Goal: Task Accomplishment & Management: Complete application form

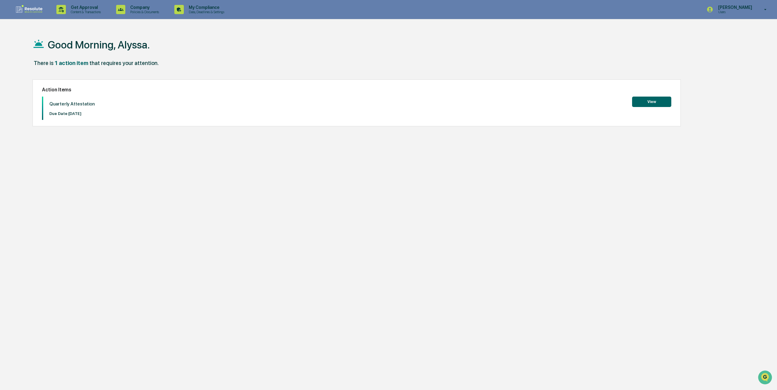
drag, startPoint x: 629, startPoint y: 105, endPoint x: 639, endPoint y: 102, distance: 10.8
click at [634, 103] on div "Quarterly Attestation Due Date: [DATE] View" at bounding box center [357, 108] width 630 height 23
click at [641, 102] on button "View" at bounding box center [651, 102] width 39 height 10
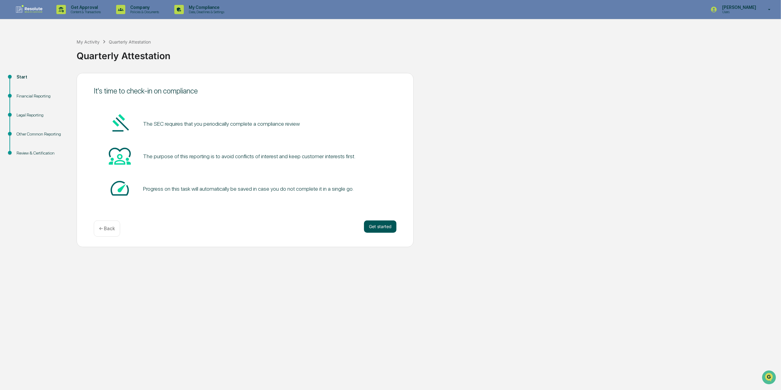
click at [378, 231] on button "Get started" at bounding box center [380, 226] width 32 height 12
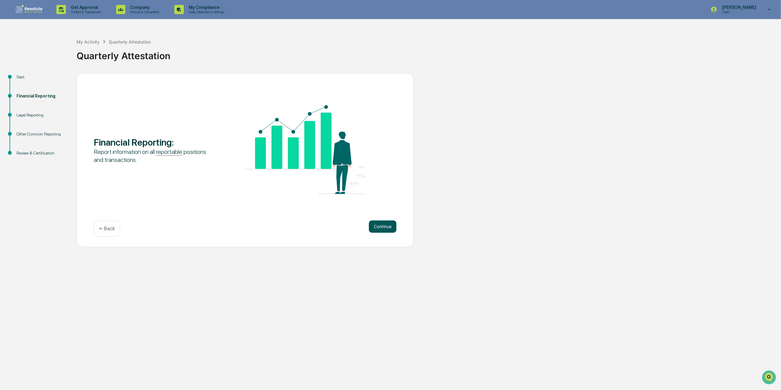
click at [379, 226] on button "Continue" at bounding box center [383, 226] width 28 height 12
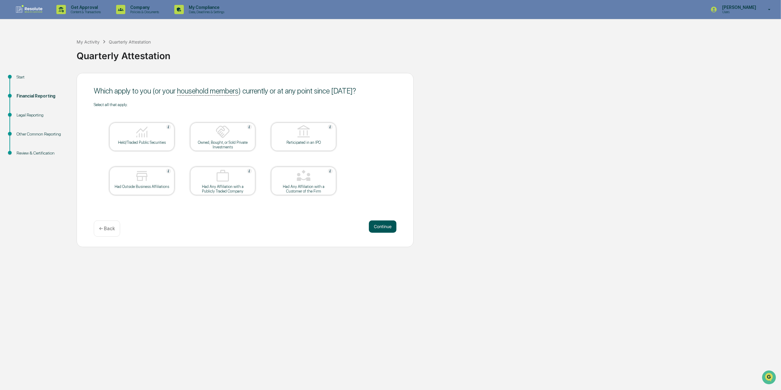
click at [378, 226] on button "Continue" at bounding box center [383, 226] width 28 height 12
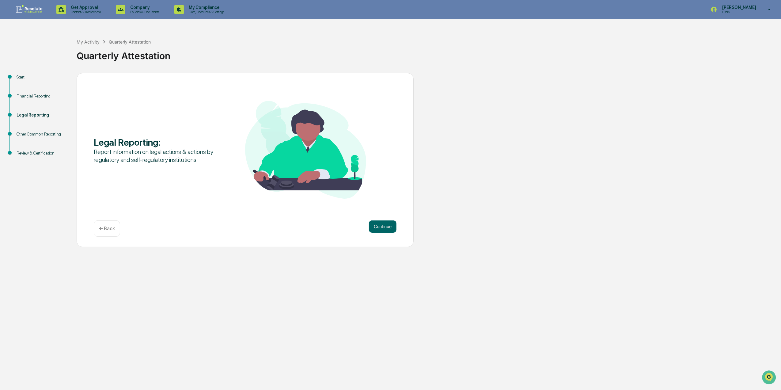
click at [378, 226] on button "Continue" at bounding box center [383, 226] width 28 height 12
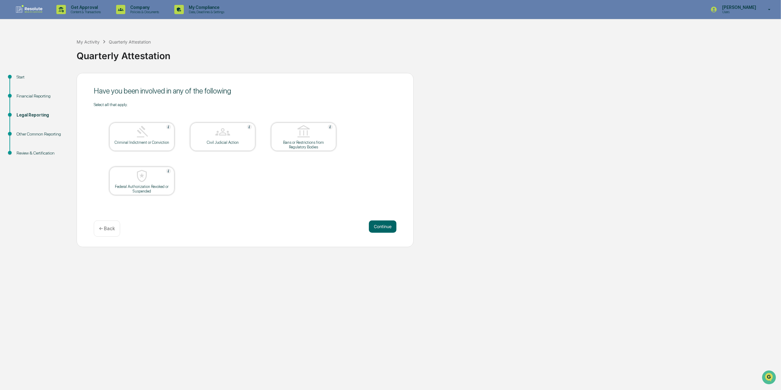
click at [378, 226] on button "Continue" at bounding box center [383, 226] width 28 height 12
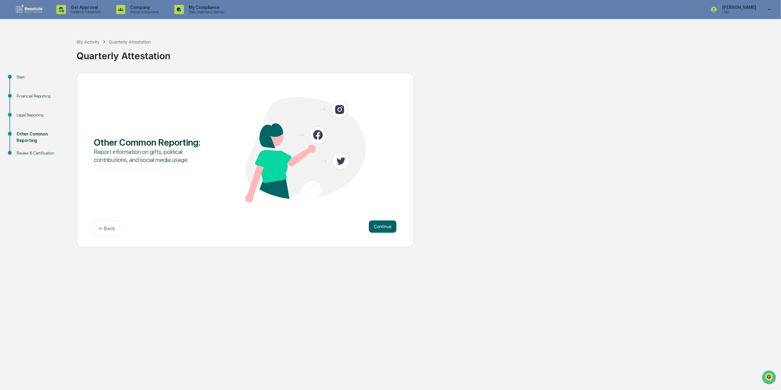
click at [378, 226] on button "Continue" at bounding box center [383, 226] width 28 height 12
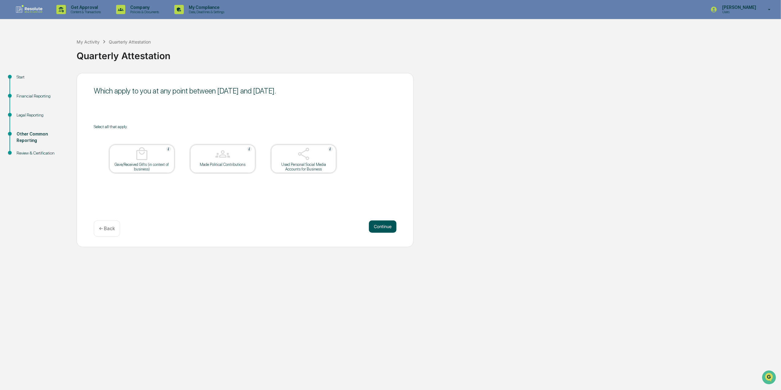
click at [375, 226] on button "Continue" at bounding box center [383, 226] width 28 height 12
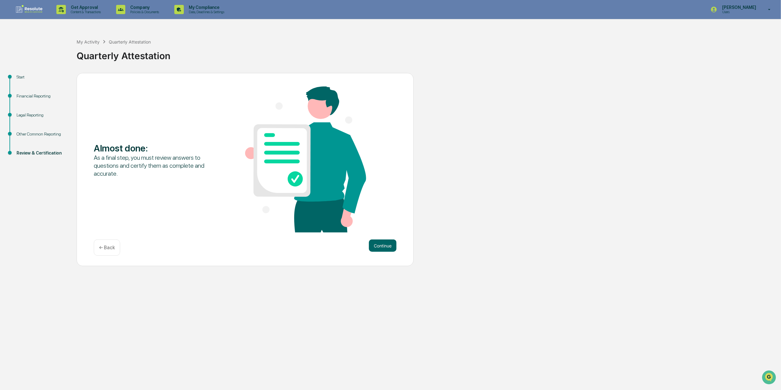
click at [374, 226] on div "Almost done : As a final step, you must review answers to questions and certify…" at bounding box center [245, 159] width 303 height 147
click at [378, 248] on button "Continue" at bounding box center [383, 245] width 28 height 12
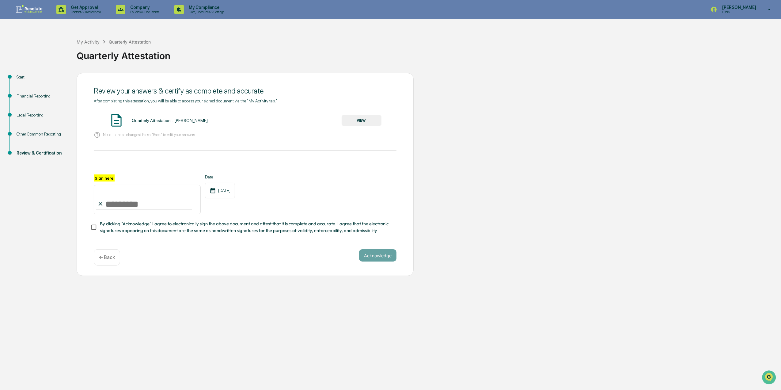
click at [129, 208] on input "Sign here" at bounding box center [147, 199] width 107 height 29
type input "**********"
drag, startPoint x: 357, startPoint y: 115, endPoint x: 354, endPoint y: 117, distance: 3.5
click at [354, 117] on div "Quarterly Attestation - [PERSON_NAME] VIEW" at bounding box center [245, 120] width 303 height 16
click at [353, 118] on button "VIEW" at bounding box center [362, 120] width 40 height 10
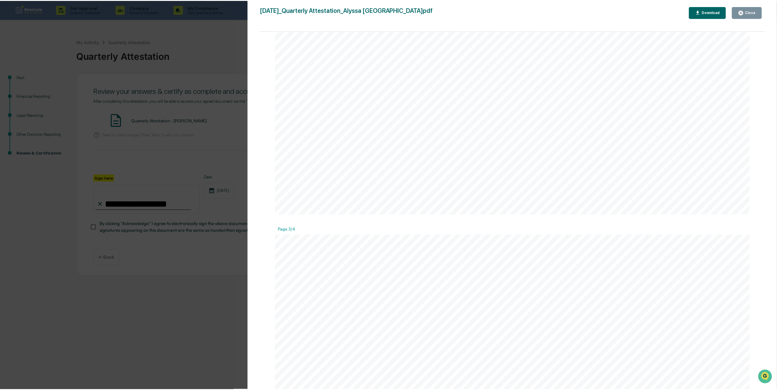
scroll to position [1267, 0]
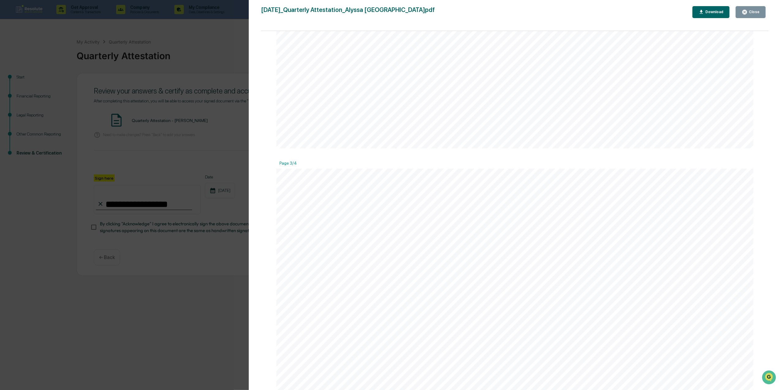
click at [752, 9] on button "Close" at bounding box center [751, 12] width 30 height 12
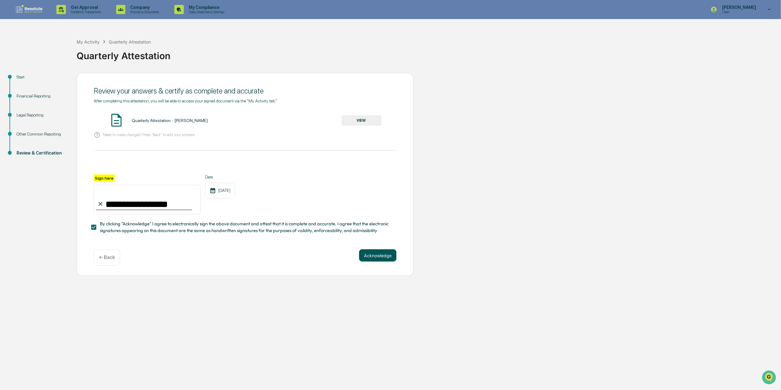
click at [380, 256] on button "Acknowledge" at bounding box center [377, 255] width 37 height 12
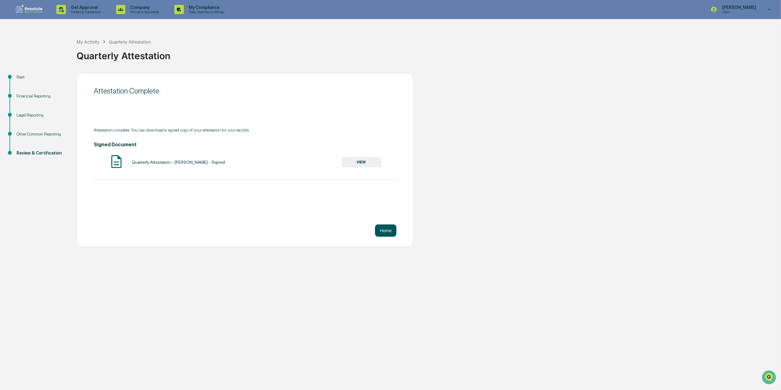
click at [387, 234] on button "Home" at bounding box center [385, 230] width 21 height 12
